Goal: Information Seeking & Learning: Check status

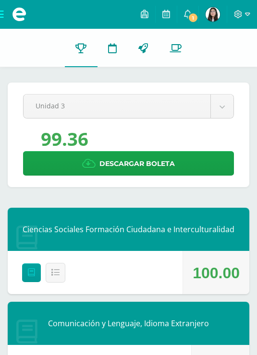
scroll to position [122, 0]
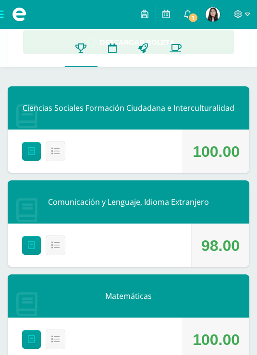
click at [194, 12] on span "1" at bounding box center [193, 17] width 11 height 11
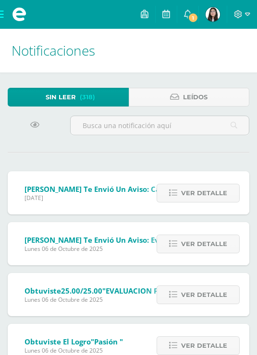
click at [199, 200] on span "Ver detalle" at bounding box center [204, 193] width 46 height 18
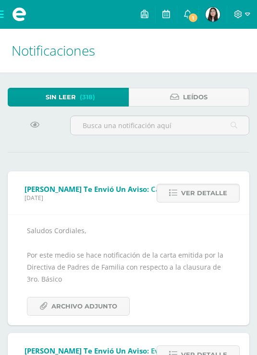
click at [207, 193] on span "Ver detalle" at bounding box center [204, 193] width 46 height 18
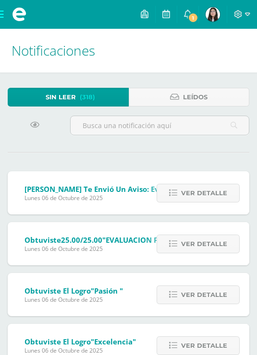
click at [212, 189] on span "Ver detalle" at bounding box center [204, 193] width 46 height 18
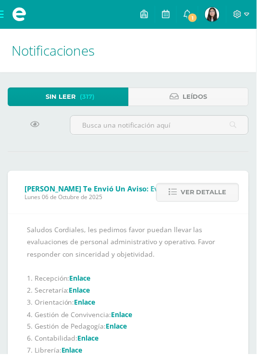
click at [210, 192] on span "Ver detalle" at bounding box center [204, 193] width 46 height 18
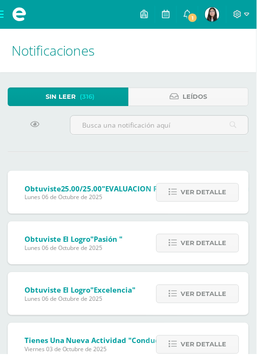
click at [211, 183] on div "Ver detalle" at bounding box center [195, 193] width 107 height 43
click at [213, 193] on span "Ver detalle" at bounding box center [204, 193] width 46 height 18
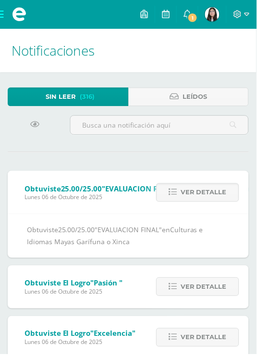
click at [209, 195] on span "Ver detalle" at bounding box center [204, 193] width 46 height 18
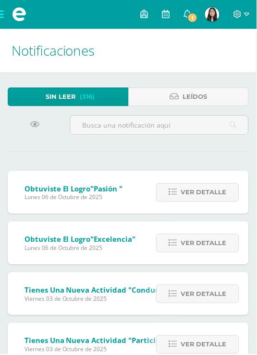
click at [204, 193] on span "Ver detalle" at bounding box center [204, 193] width 46 height 18
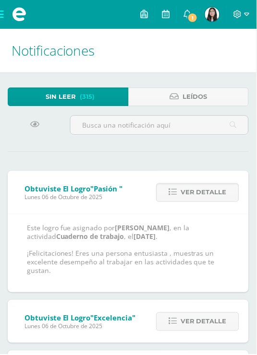
click at [208, 190] on span "Ver detalle" at bounding box center [204, 193] width 46 height 18
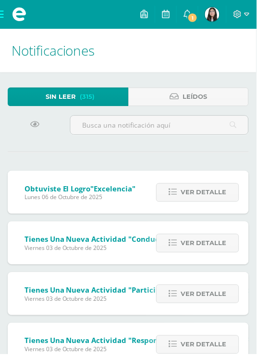
click at [206, 190] on span "Ver detalle" at bounding box center [204, 193] width 46 height 18
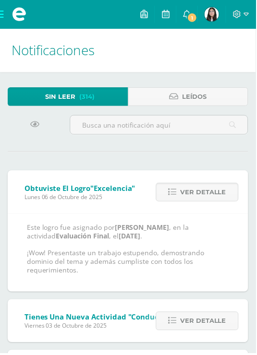
click at [205, 189] on span "Ver detalle" at bounding box center [204, 193] width 46 height 18
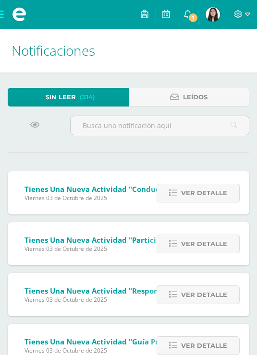
click at [201, 191] on span "Ver detalle" at bounding box center [204, 193] width 46 height 18
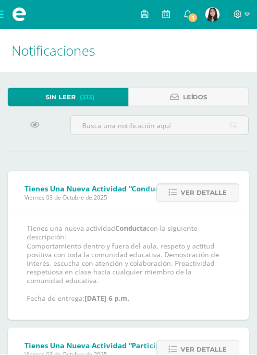
click at [201, 187] on span "Ver detalle" at bounding box center [204, 193] width 46 height 18
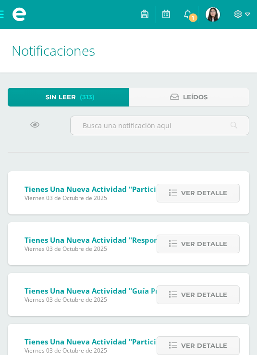
click at [200, 190] on span "Ver detalle" at bounding box center [204, 193] width 46 height 18
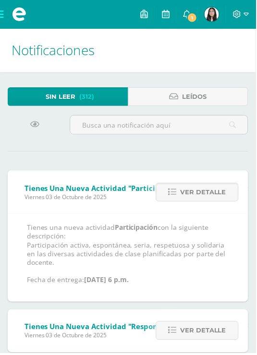
click at [197, 188] on span "Ver detalle" at bounding box center [204, 193] width 46 height 18
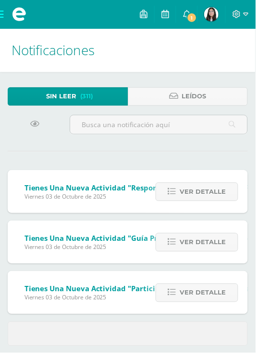
click at [210, 18] on img at bounding box center [213, 14] width 14 height 14
